Goal: Transaction & Acquisition: Download file/media

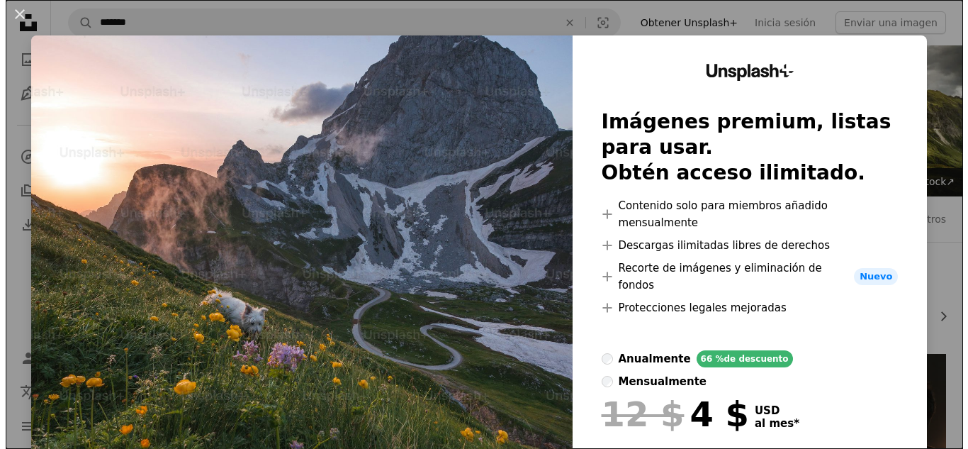
scroll to position [1914, 0]
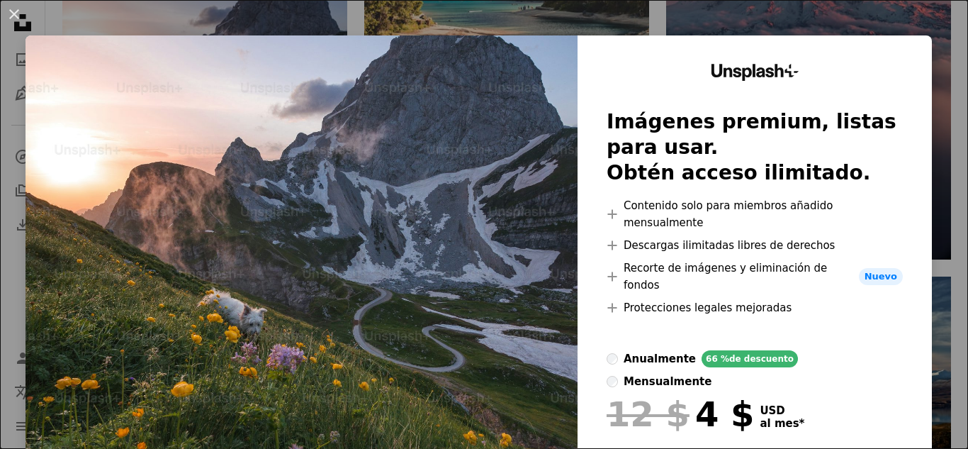
click at [882, 40] on div "Unsplash+ Imágenes premium, listas para usar. Obtén acceso ilimitado. A plus si…" at bounding box center [755, 294] width 354 height 519
click at [905, 42] on div "Unsplash+ Imágenes premium, listas para usar. Obtén acceso ilimitado. A plus si…" at bounding box center [755, 294] width 354 height 519
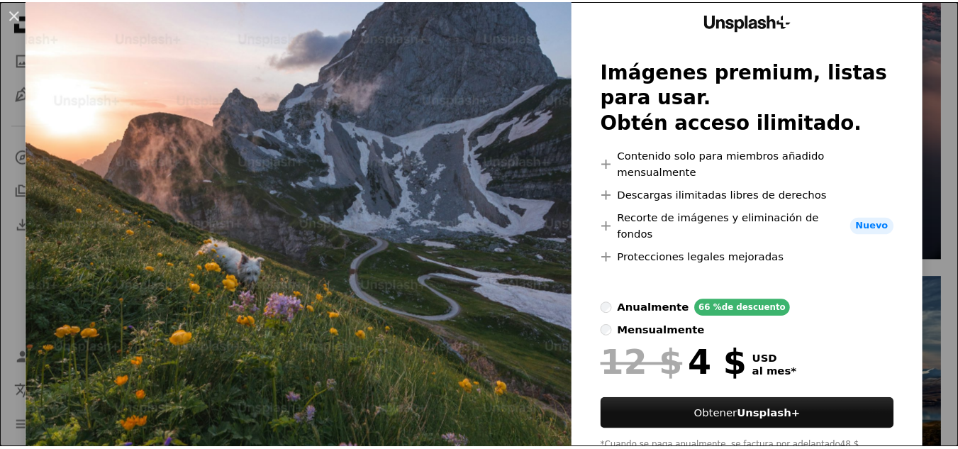
scroll to position [0, 0]
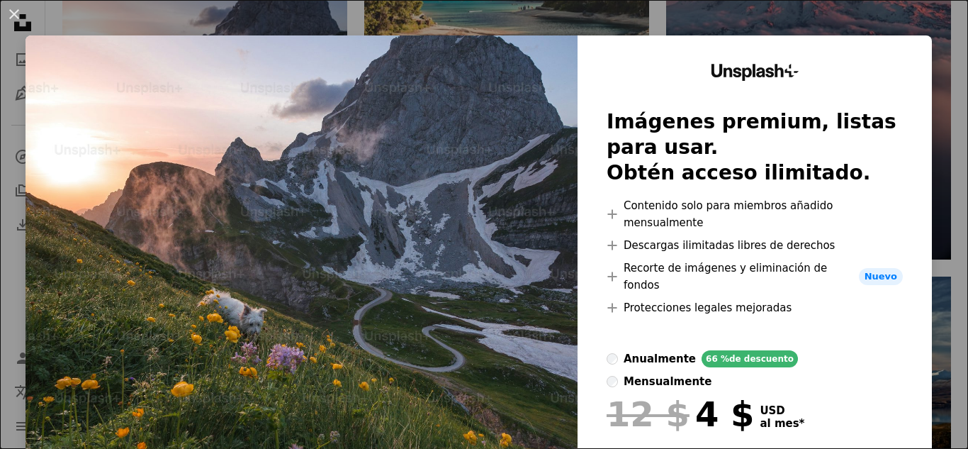
click at [859, 20] on div "An X shape Unsplash+ Imágenes premium, listas para usar. Obtén acceso ilimitado…" at bounding box center [484, 224] width 968 height 449
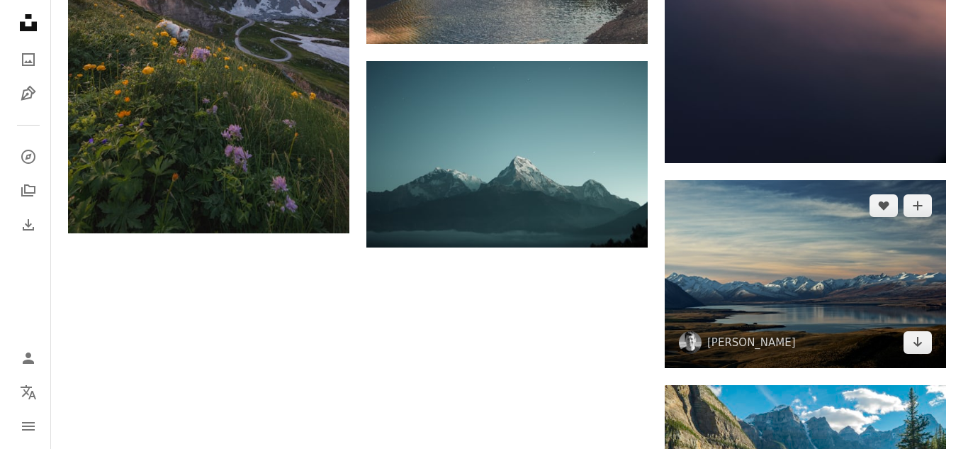
scroll to position [2197, 0]
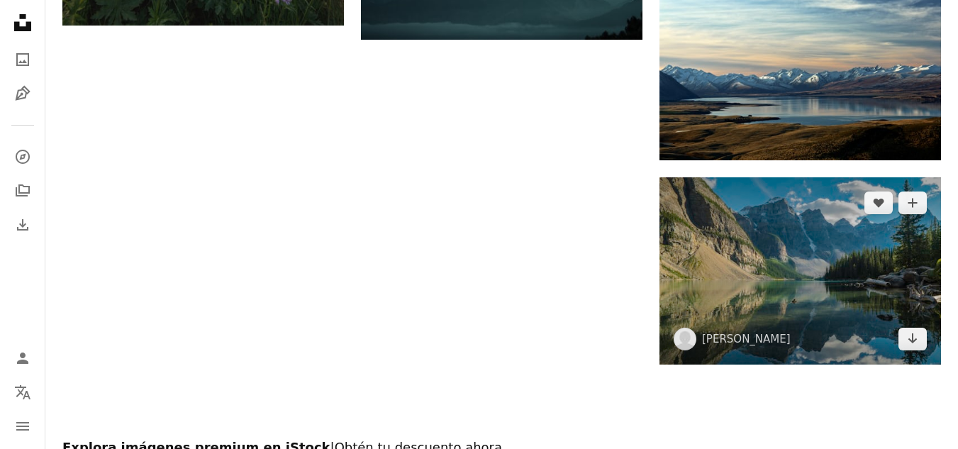
click at [779, 272] on img at bounding box center [799, 270] width 281 height 187
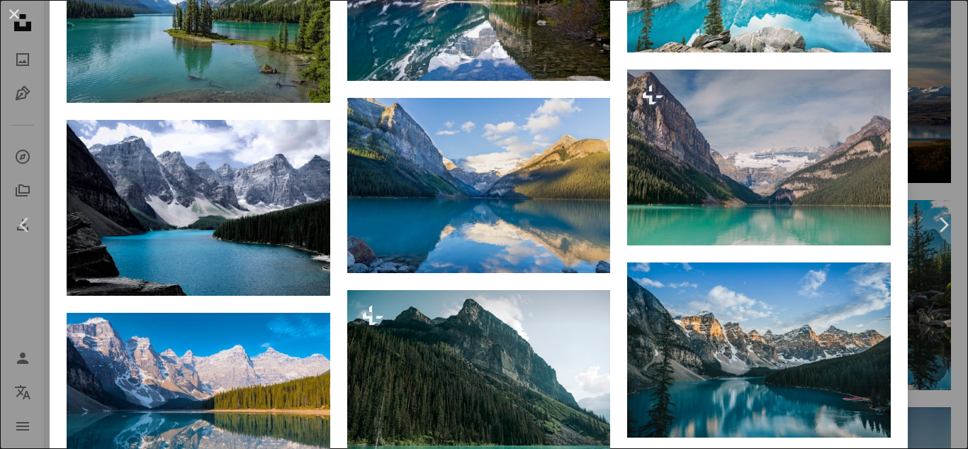
scroll to position [1921, 0]
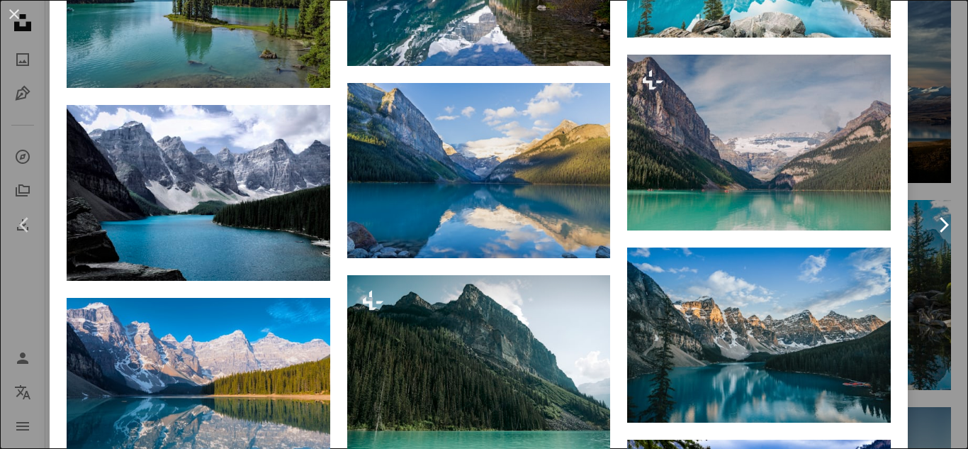
click at [919, 258] on link "Chevron right" at bounding box center [944, 225] width 50 height 136
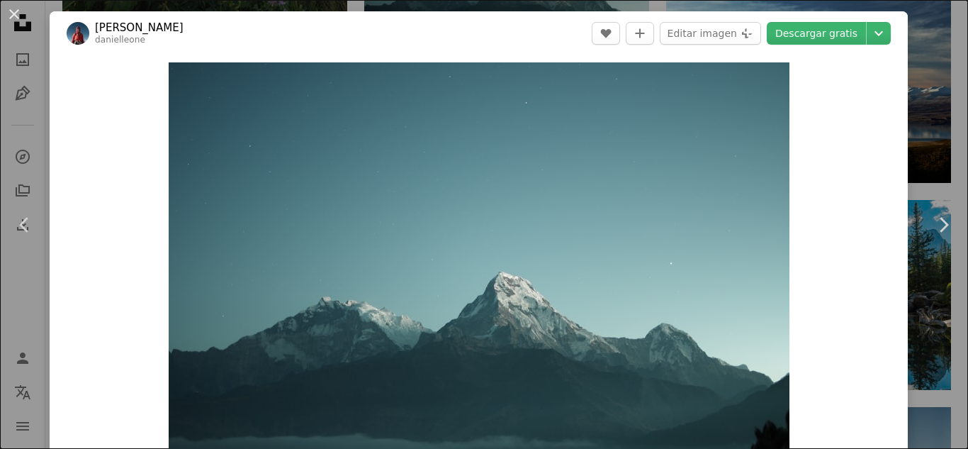
click at [888, 16] on header "[PERSON_NAME] A heart A plus sign Editar imagen Plus sign for Unsplash+ Descarg…" at bounding box center [479, 33] width 858 height 44
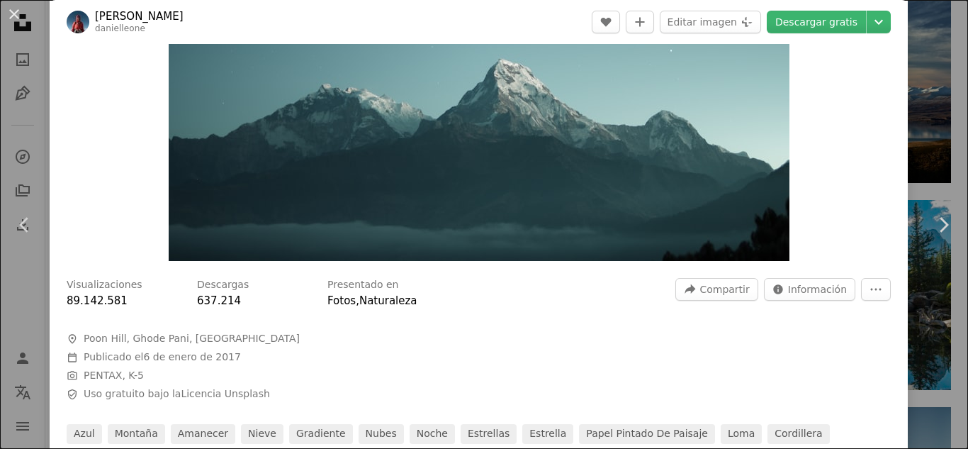
scroll to position [638, 0]
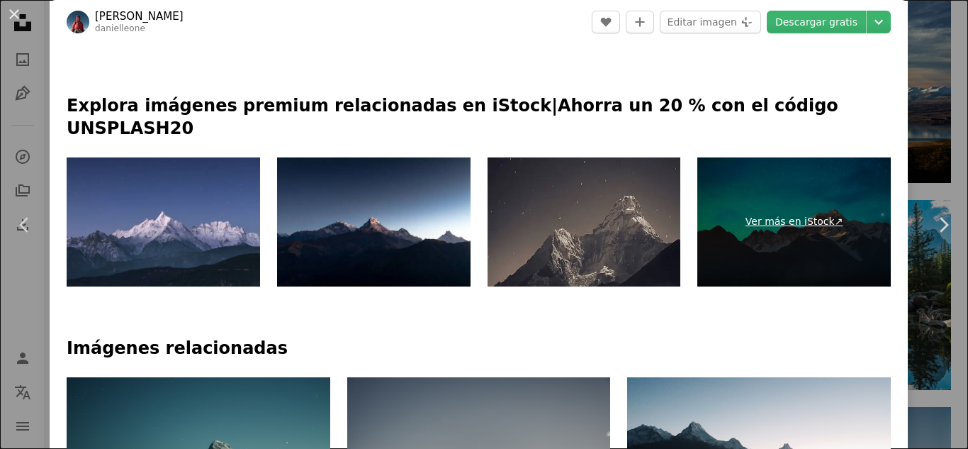
click at [795, 223] on link "Ver más en iStock ↗" at bounding box center [794, 221] width 194 height 129
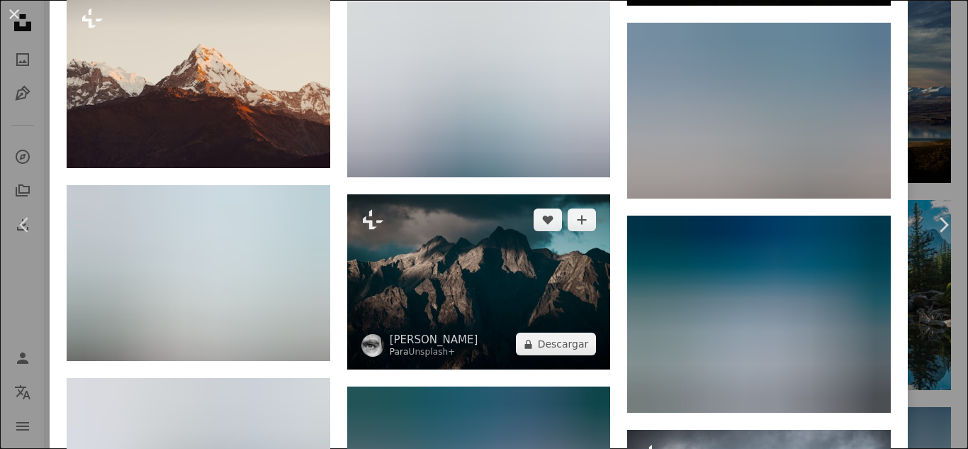
scroll to position [1203, 0]
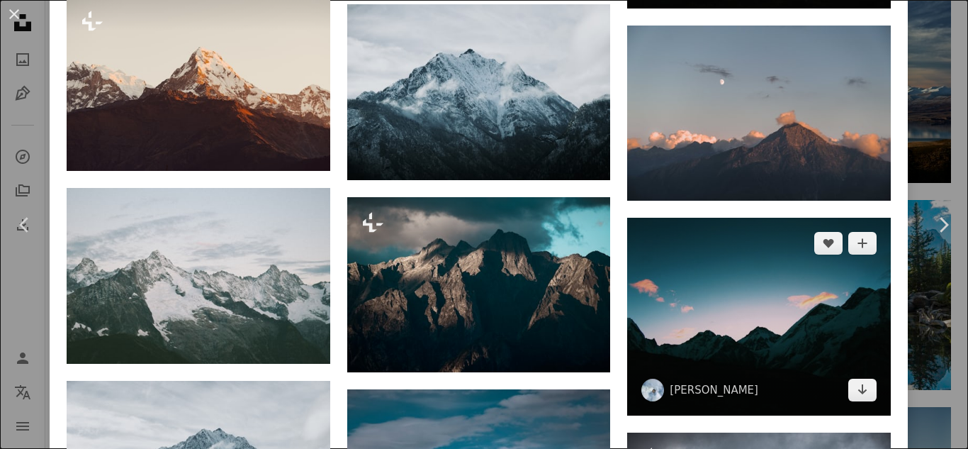
click at [732, 290] on img at bounding box center [759, 317] width 264 height 198
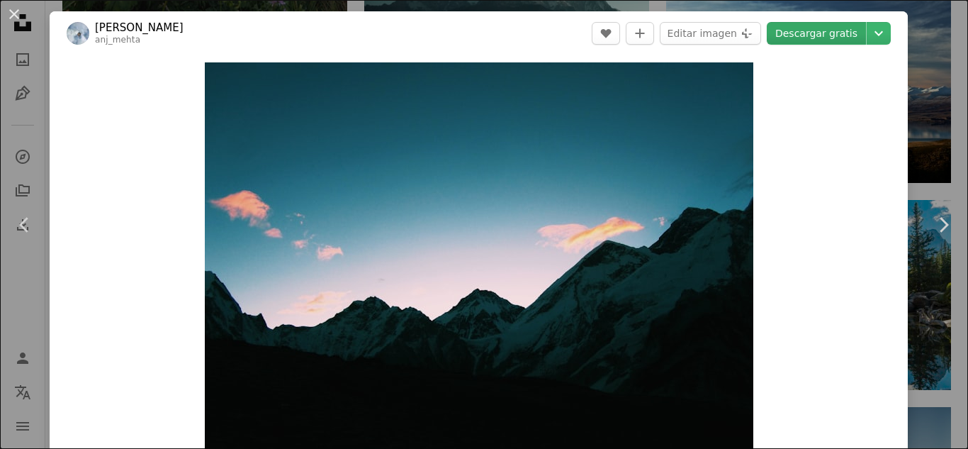
click at [812, 37] on link "Descargar gratis" at bounding box center [816, 33] width 99 height 23
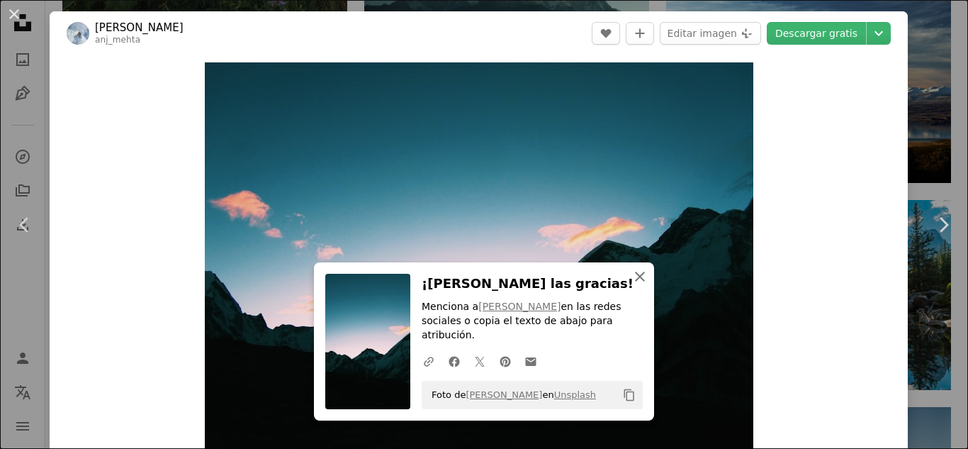
click at [638, 285] on icon "An X shape" at bounding box center [640, 276] width 17 height 17
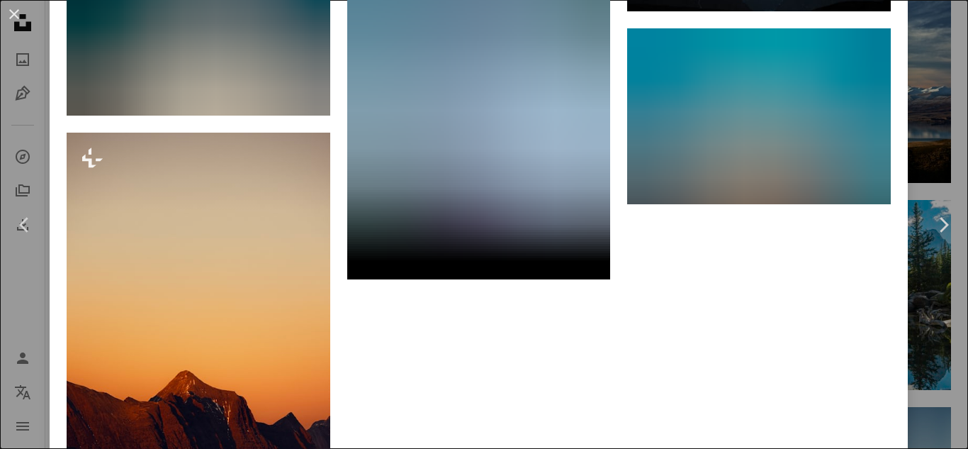
scroll to position [2268, 0]
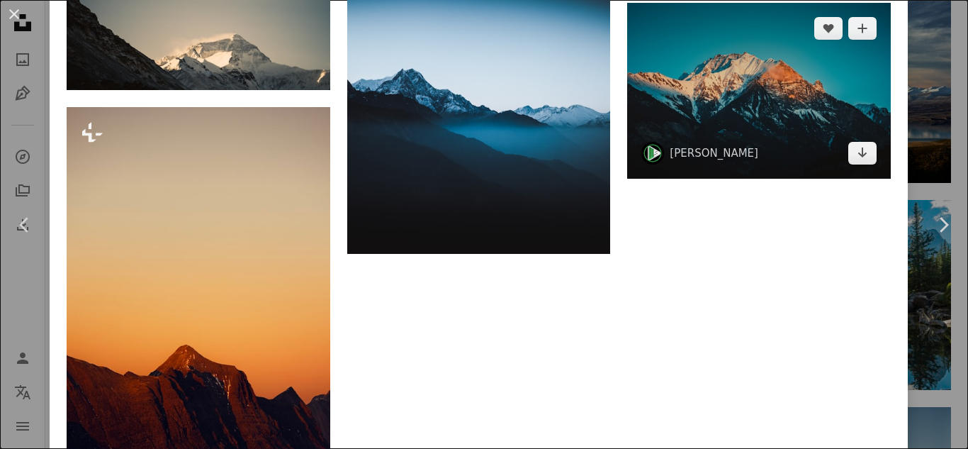
click at [710, 122] on img at bounding box center [759, 91] width 264 height 176
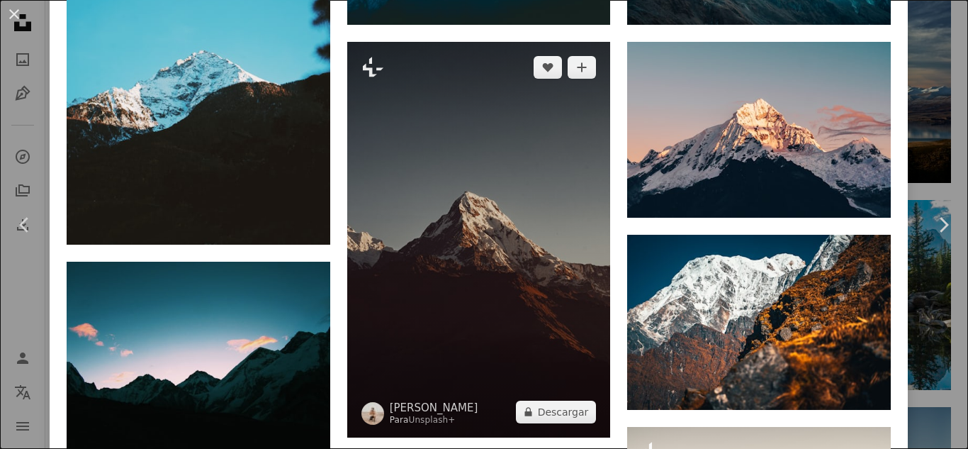
scroll to position [1135, 0]
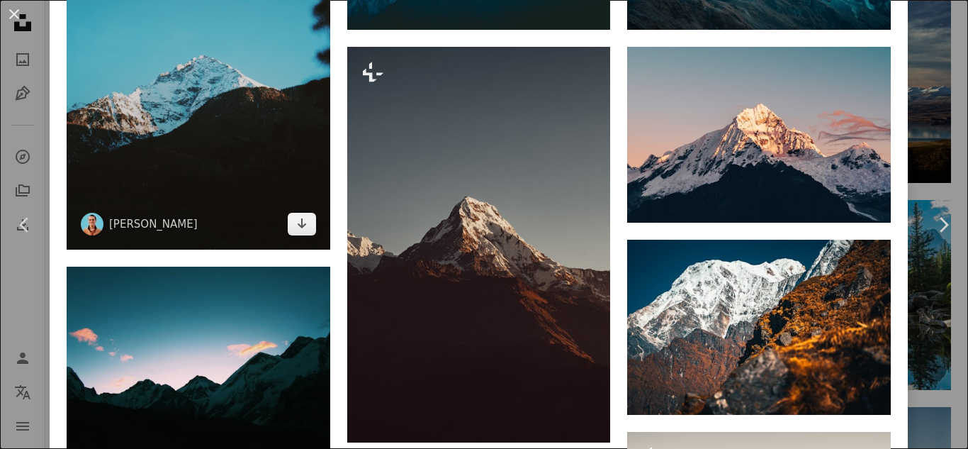
click at [311, 142] on img at bounding box center [199, 52] width 264 height 395
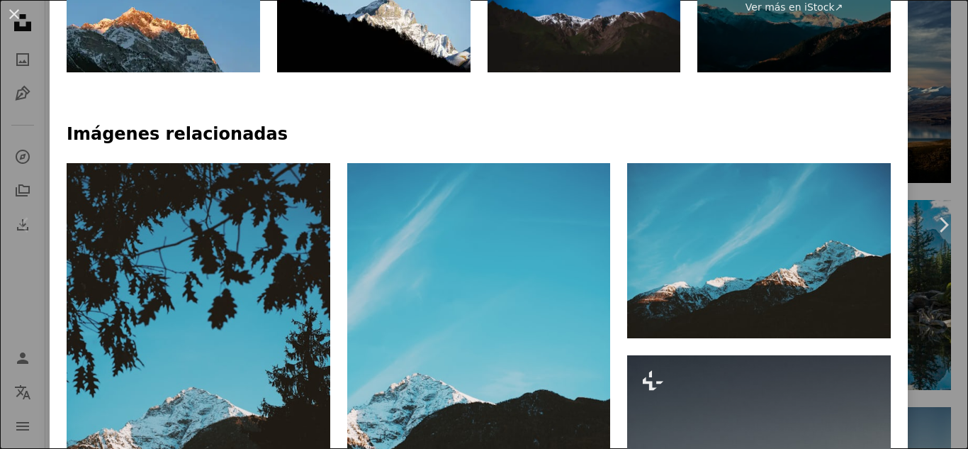
scroll to position [1063, 0]
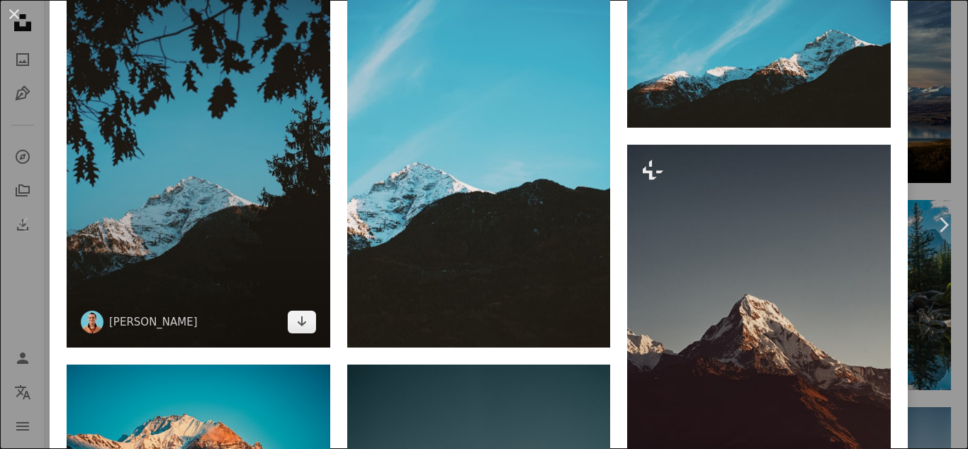
click at [288, 149] on img at bounding box center [199, 150] width 264 height 395
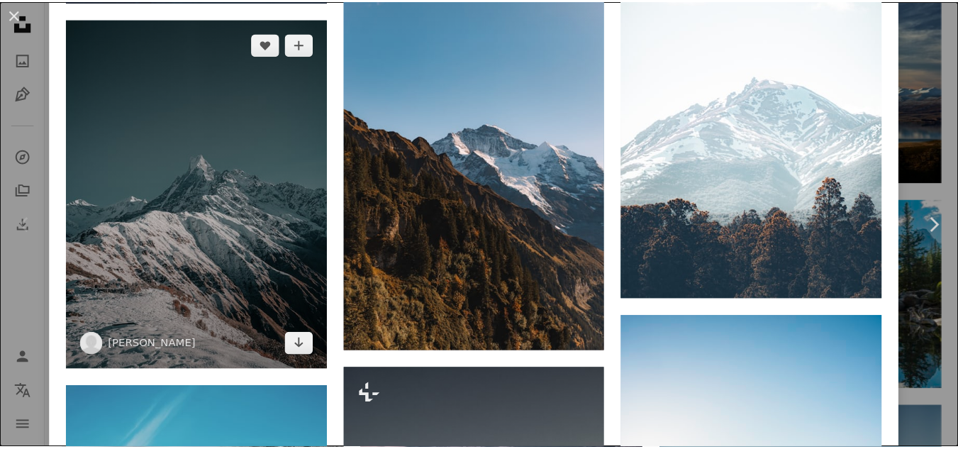
scroll to position [1843, 0]
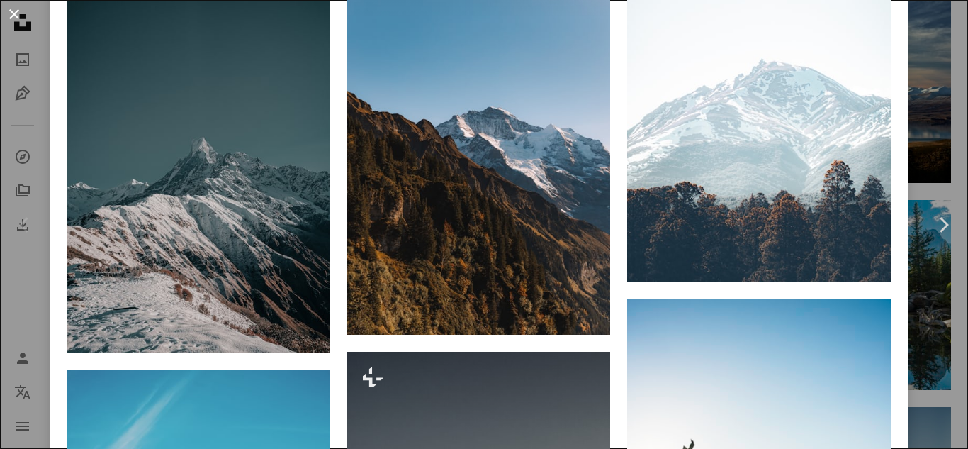
click at [21, 11] on button "An X shape" at bounding box center [14, 14] width 17 height 17
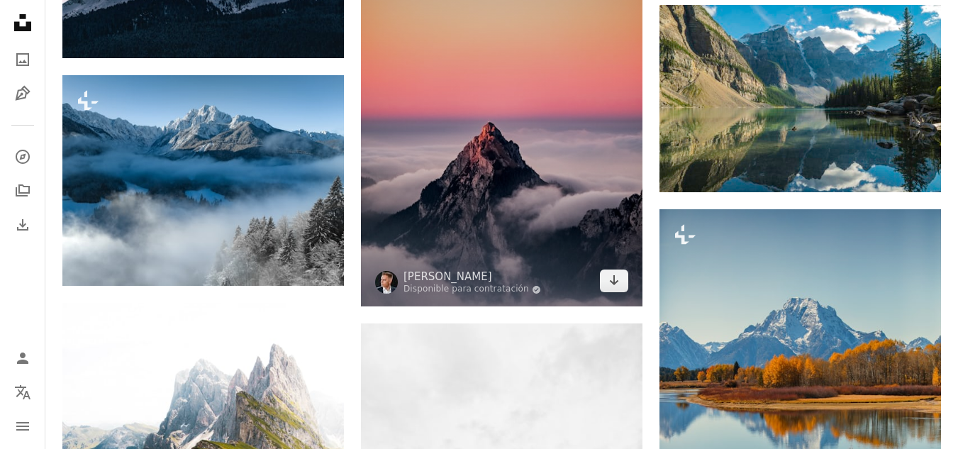
scroll to position [2552, 0]
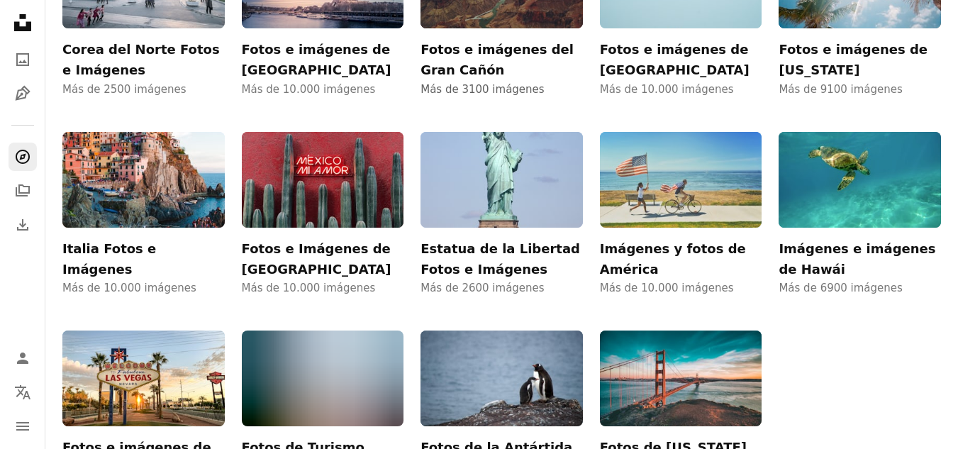
scroll to position [2552, 0]
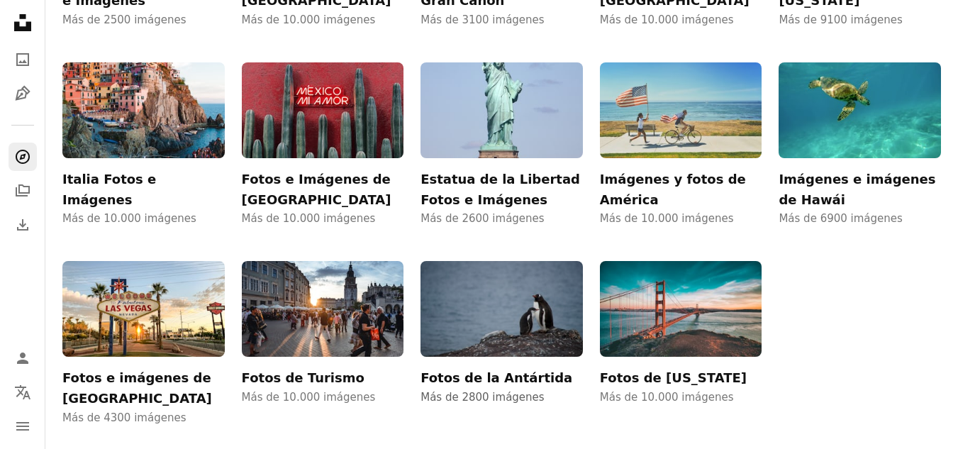
click at [457, 269] on img at bounding box center [501, 309] width 162 height 96
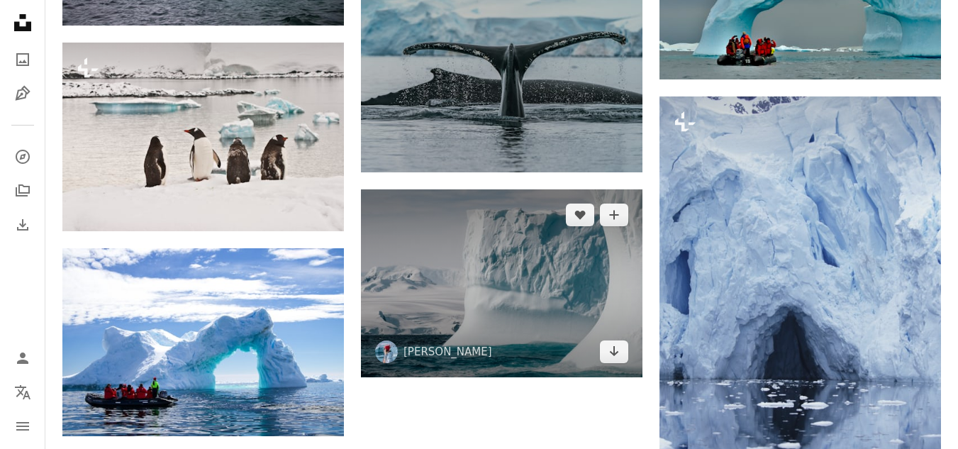
scroll to position [1347, 0]
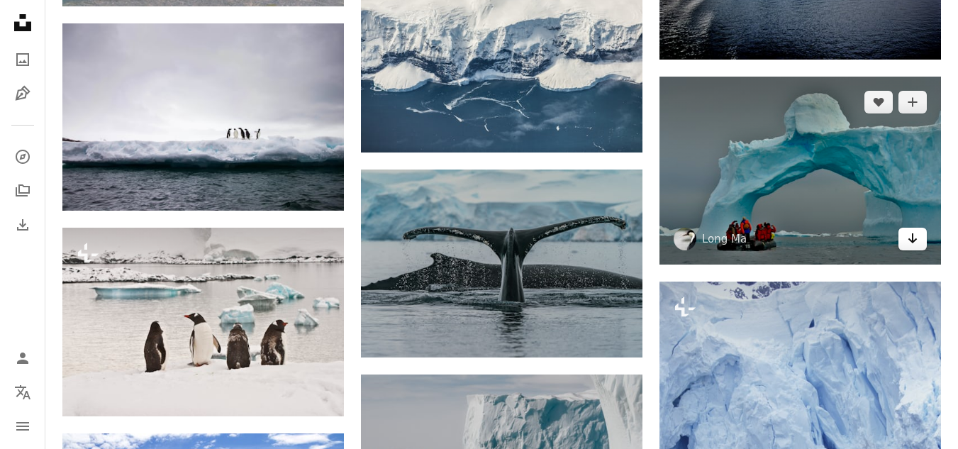
click at [920, 244] on link "Arrow pointing down" at bounding box center [912, 239] width 28 height 23
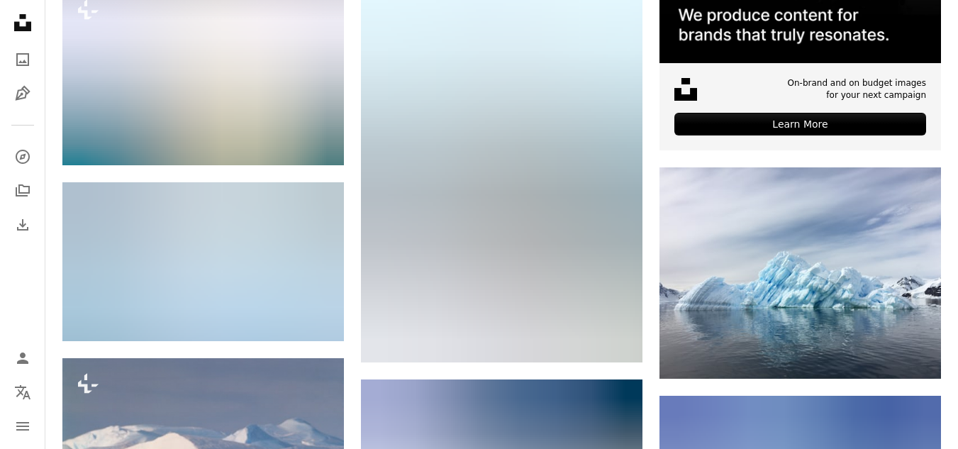
scroll to position [567, 0]
